Goal: Task Accomplishment & Management: Complete application form

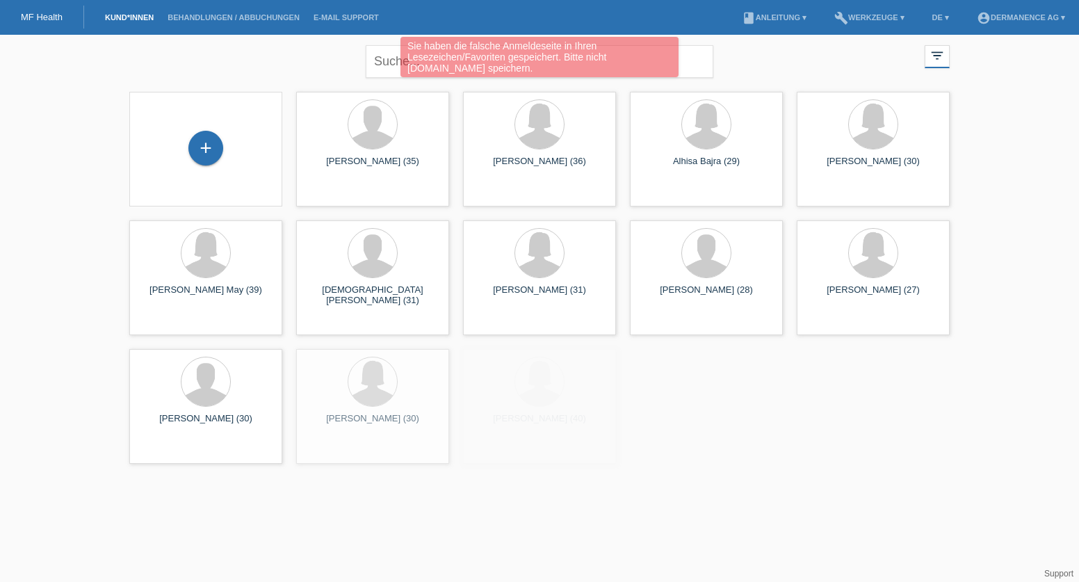
click at [227, 147] on div "+" at bounding box center [205, 149] width 131 height 37
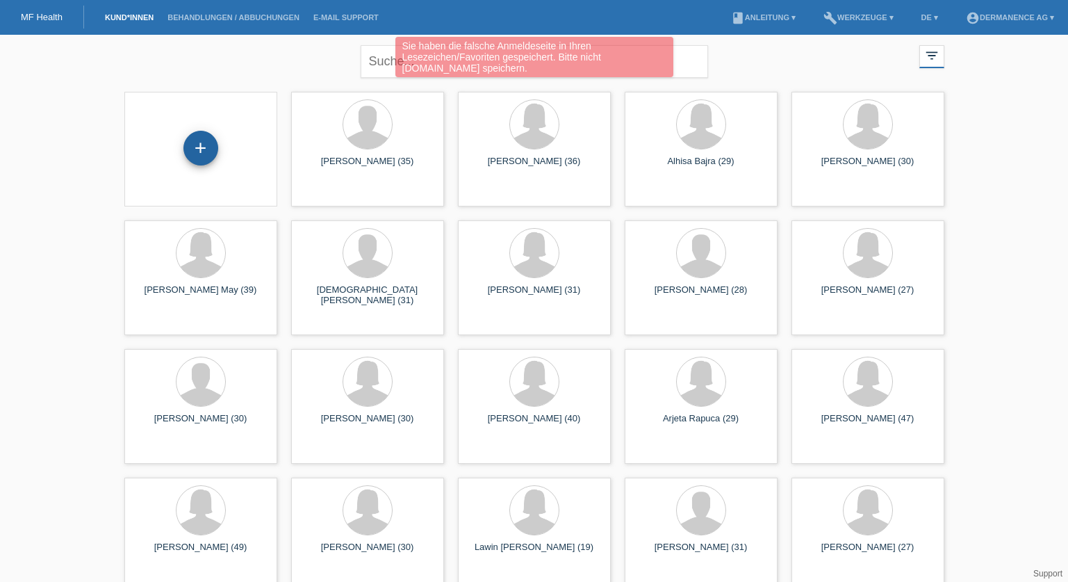
click at [195, 147] on div "+" at bounding box center [200, 148] width 35 height 35
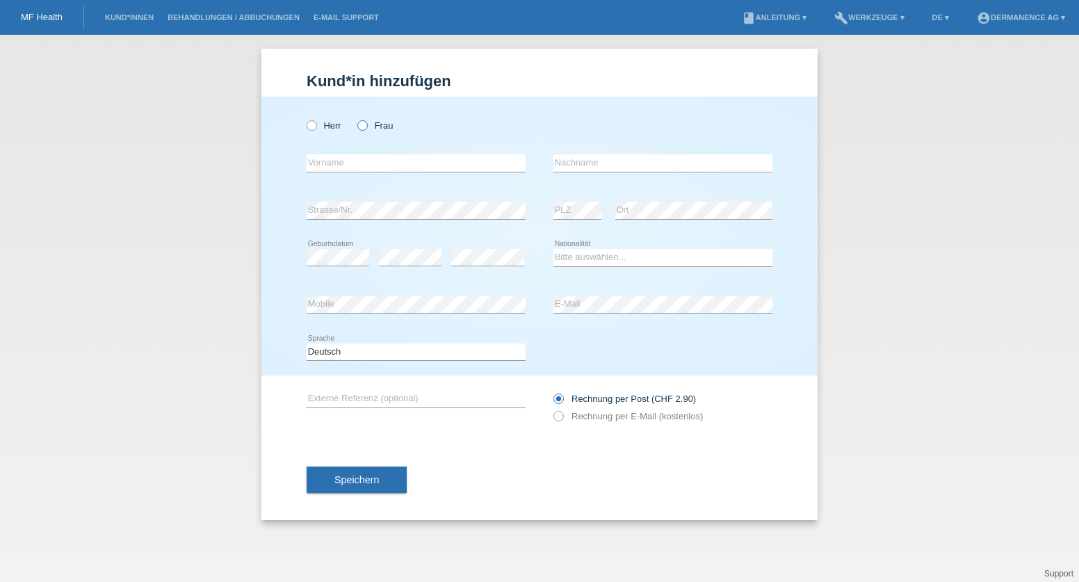
click at [369, 127] on label "Frau" at bounding box center [374, 125] width 35 height 10
click at [366, 127] on input "Frau" at bounding box center [361, 124] width 9 height 9
radio input "true"
click at [355, 157] on input "text" at bounding box center [416, 162] width 219 height 17
type input "A"
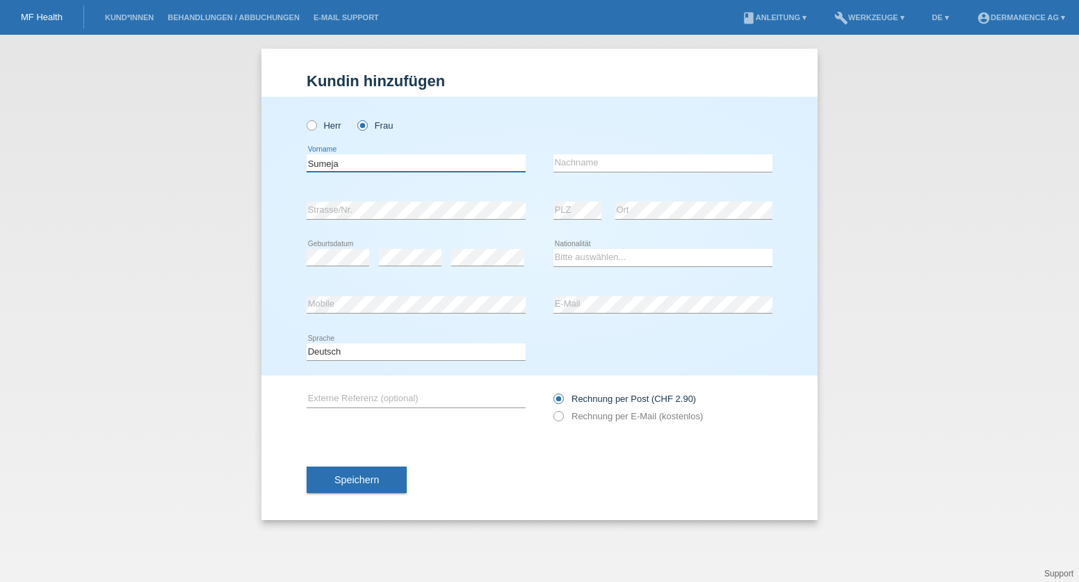
type input "Sumeja"
type input "Abdi Yusuf"
click at [398, 292] on div "error Mobile" at bounding box center [416, 304] width 219 height 47
click at [359, 166] on input "Sumeja" at bounding box center [416, 162] width 219 height 17
click at [626, 167] on input "Abdi Yusuf" at bounding box center [662, 162] width 219 height 17
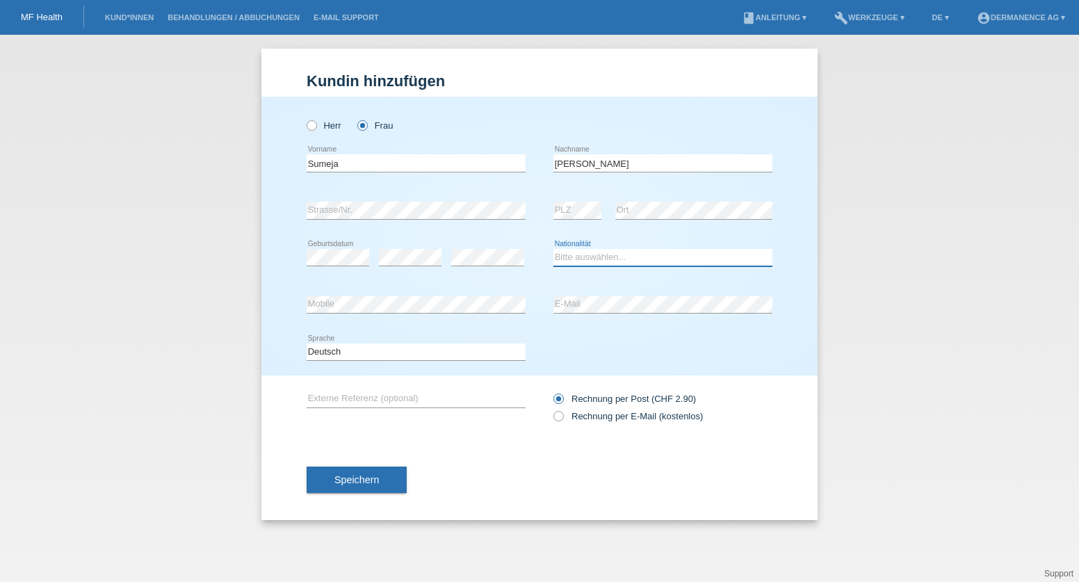
click at [621, 256] on select "Bitte auswählen... Schweiz Deutschland Liechtenstein Österreich ------------ Af…" at bounding box center [662, 257] width 219 height 17
select select "SO"
click at [553, 249] on select "Bitte auswählen... Schweiz Deutschland Liechtenstein Österreich ------------ Af…" at bounding box center [662, 257] width 219 height 17
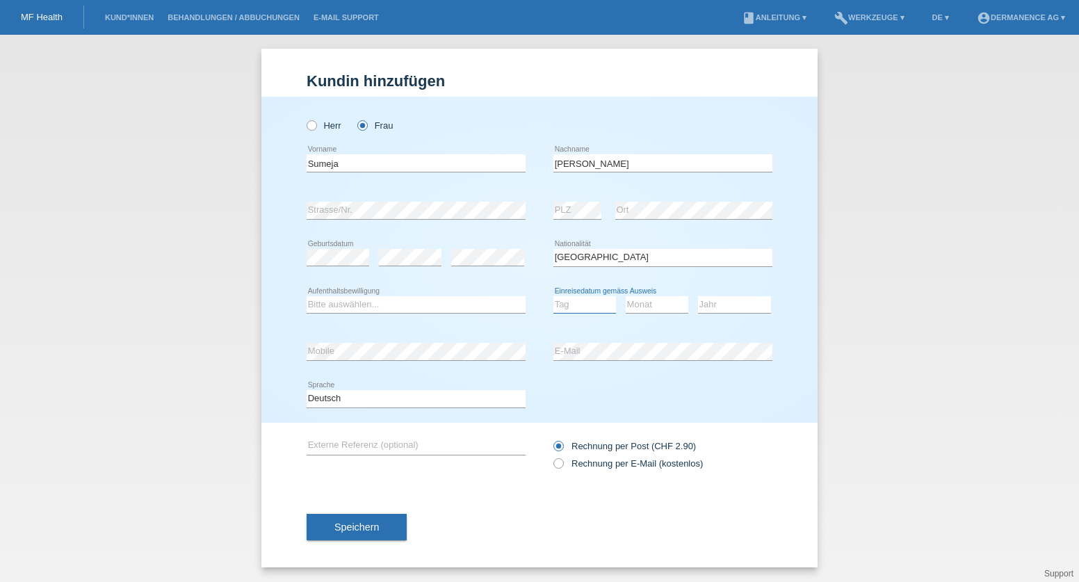
click at [584, 309] on select "Tag 01 02 03 04 05 06 07 08 09 10 11" at bounding box center [584, 304] width 63 height 17
click at [559, 304] on select "Tag 01 02 03 04 05 06 07 08 09 10 11" at bounding box center [584, 304] width 63 height 17
click at [585, 308] on select "Tag 01 02 03 04 05 06 07 08 09 10 11" at bounding box center [584, 304] width 63 height 17
click at [575, 305] on select "Tag 01 02 03 04 05 06 07 08 09 10 11" at bounding box center [584, 304] width 63 height 17
click at [590, 465] on label "Rechnung per E-Mail (kostenlos)" at bounding box center [627, 463] width 149 height 10
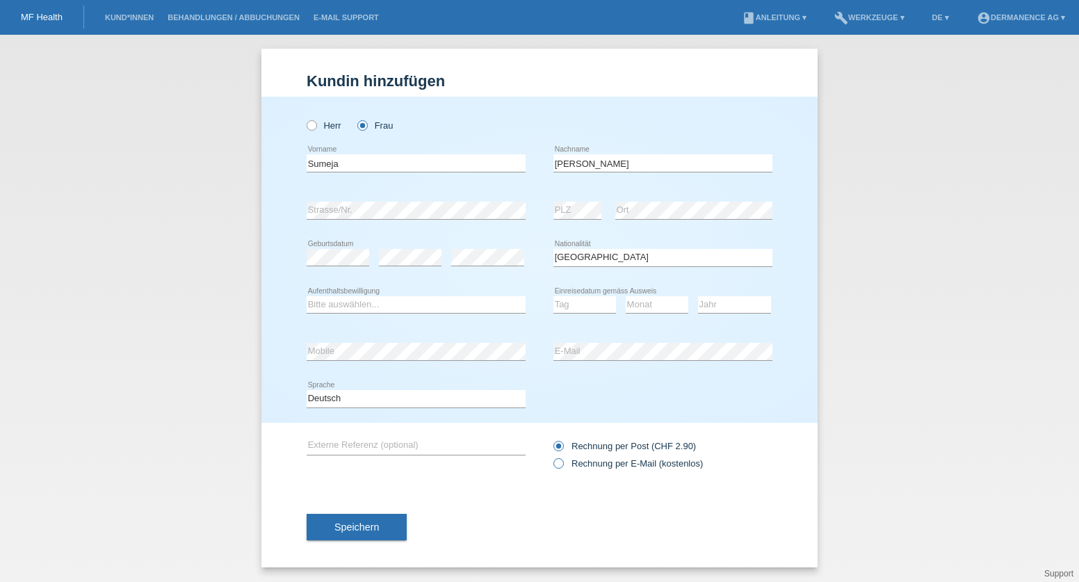
click at [562, 465] on input "Rechnung per E-Mail (kostenlos)" at bounding box center [557, 466] width 9 height 17
radio input "true"
click at [573, 306] on select "Tag 01 02 03 04 05 06 07 08 09 10 11" at bounding box center [584, 304] width 63 height 17
click at [587, 300] on select "Tag 01 02 03 04 05 06 07 08 09 10 11" at bounding box center [584, 304] width 63 height 17
click at [373, 307] on select "Bitte auswählen... C B B - Flüchtlingsstatus Andere" at bounding box center [416, 304] width 219 height 17
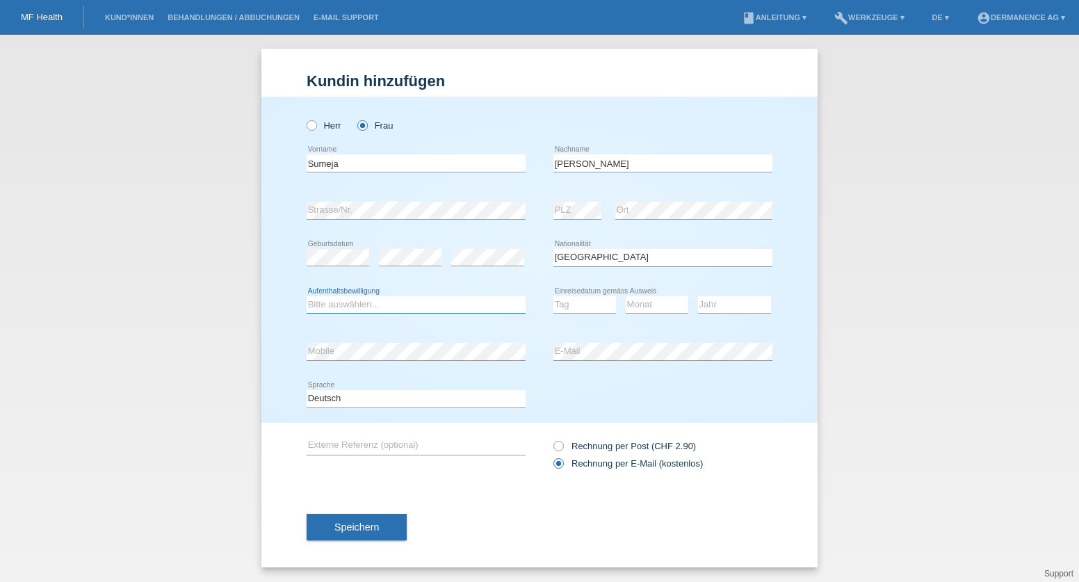
select select "B"
click at [307, 296] on select "Bitte auswählen... C B B - Flüchtlingsstatus Andere" at bounding box center [416, 304] width 219 height 17
click at [584, 307] on select "Tag 01 02 03 04 05 06 07 08 09 10 11" at bounding box center [584, 304] width 63 height 17
click at [588, 307] on select "Tag 01 02 03 04 05 06 07 08 09 10 11" at bounding box center [584, 304] width 63 height 17
